Goal: Find specific page/section: Find specific page/section

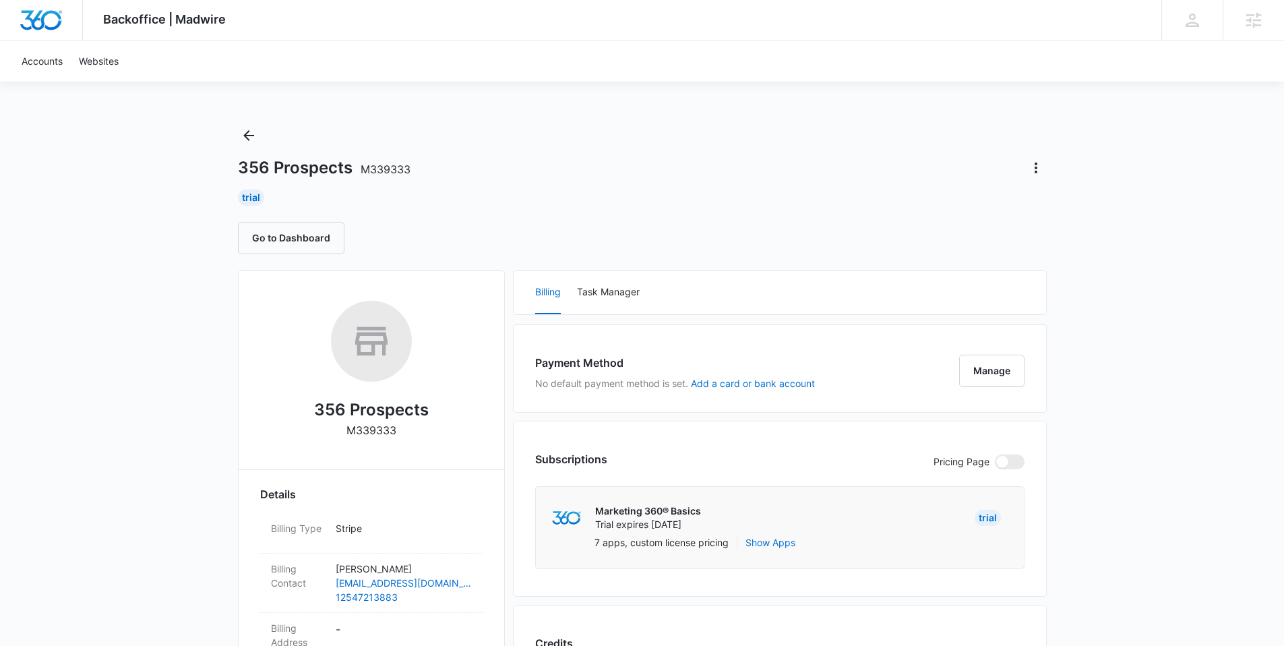
drag, startPoint x: 1193, startPoint y: 196, endPoint x: 1272, endPoint y: 184, distance: 79.0
drag, startPoint x: 616, startPoint y: 134, endPoint x: 610, endPoint y: 127, distance: 8.6
click at [614, 133] on div "356 Prospects M339333 Trial Go to Dashboard" at bounding box center [642, 189] width 809 height 129
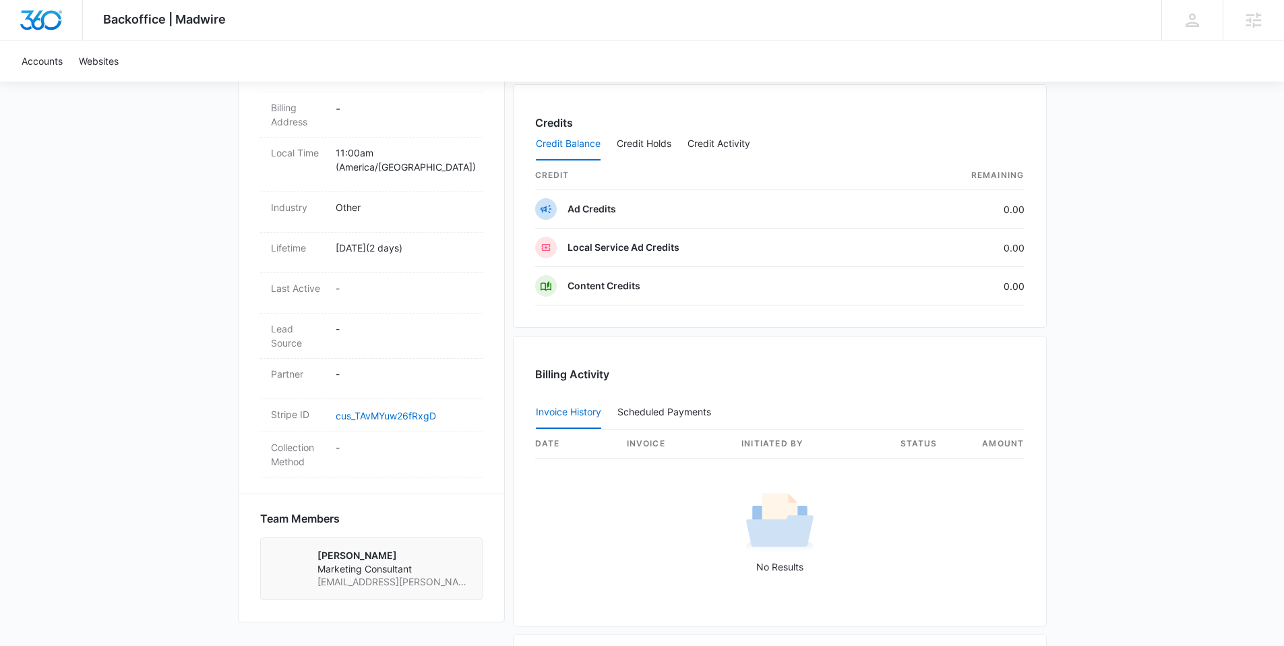
scroll to position [523, 0]
click at [657, 412] on div "Scheduled Payments 0" at bounding box center [667, 409] width 99 height 9
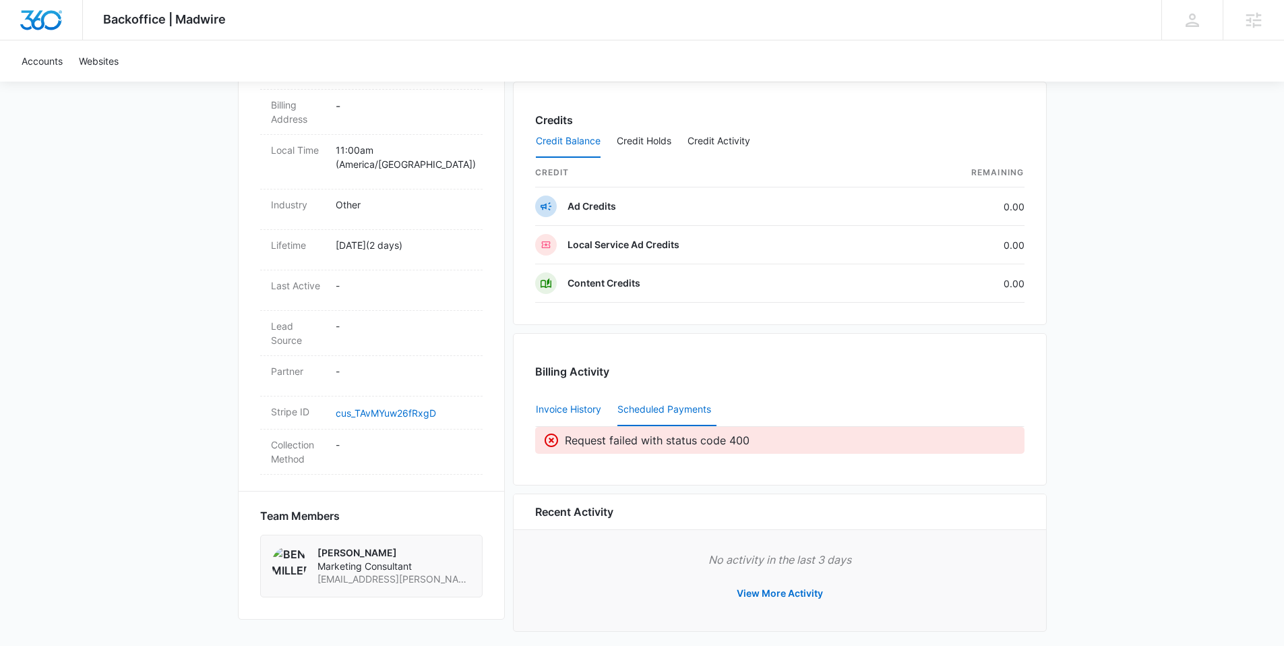
click at [569, 410] on button "Invoice History" at bounding box center [568, 410] width 65 height 32
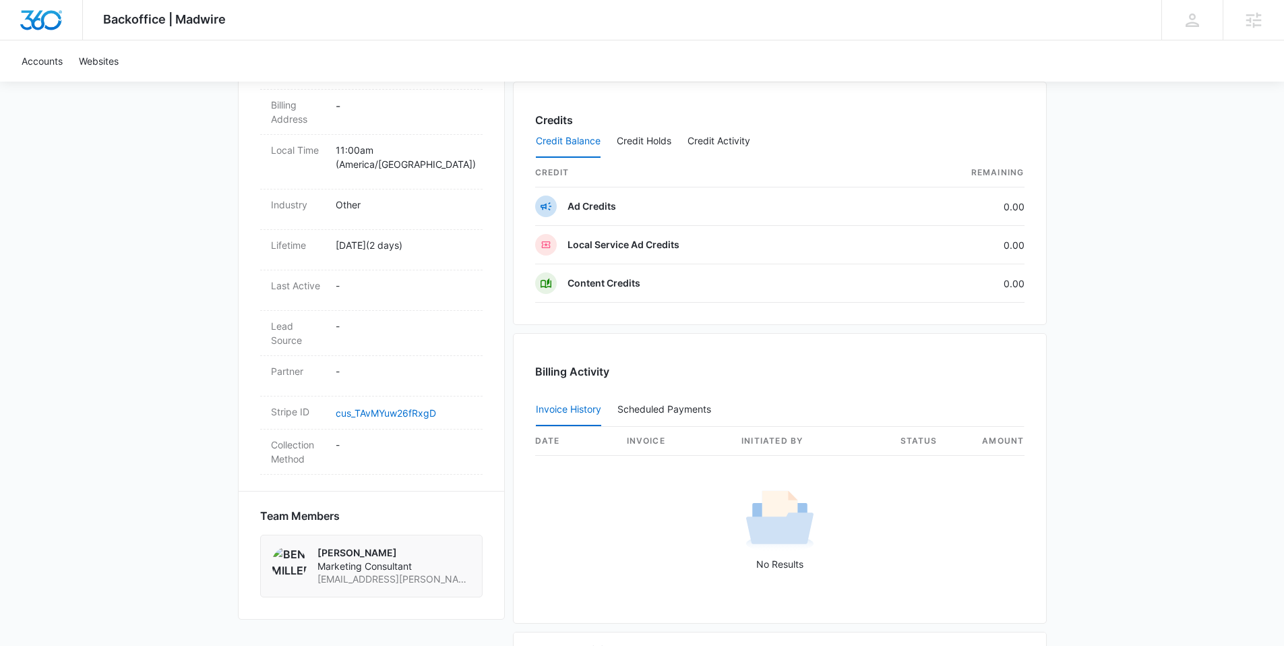
click at [158, 295] on div "Backoffice | Madwire Apps Settings BM [PERSON_NAME] [PERSON_NAME][EMAIL_ADDRESS…" at bounding box center [642, 136] width 1284 height 1319
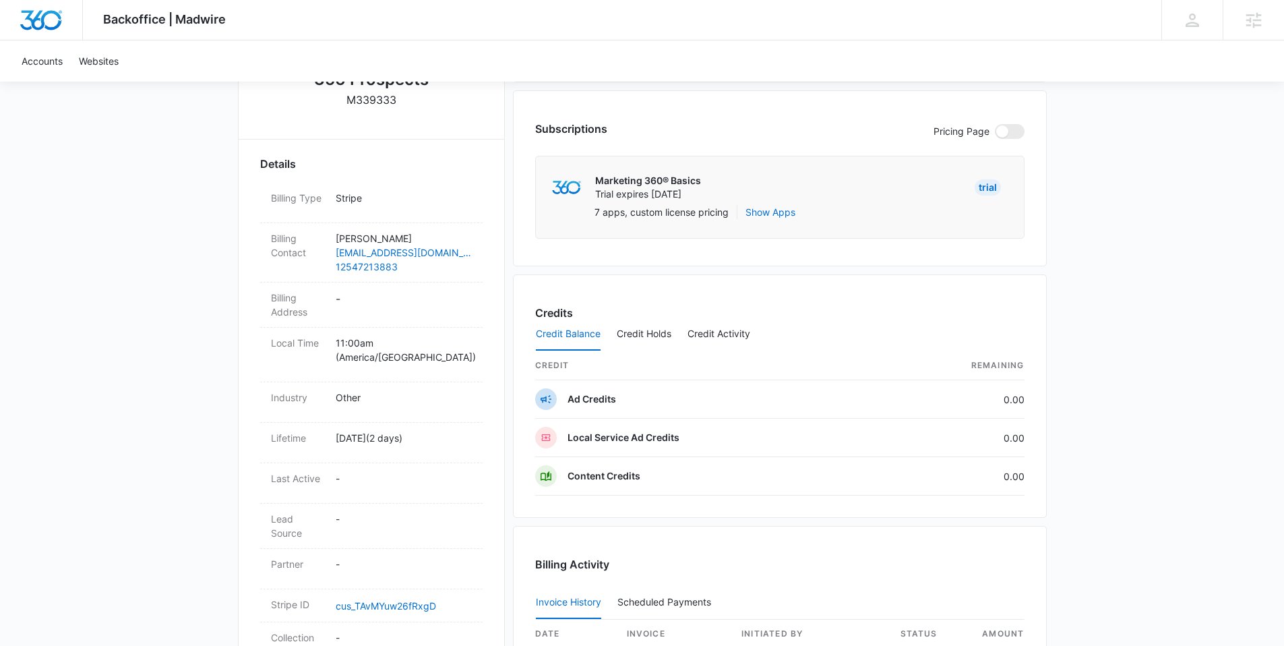
scroll to position [0, 0]
